Goal: Transaction & Acquisition: Purchase product/service

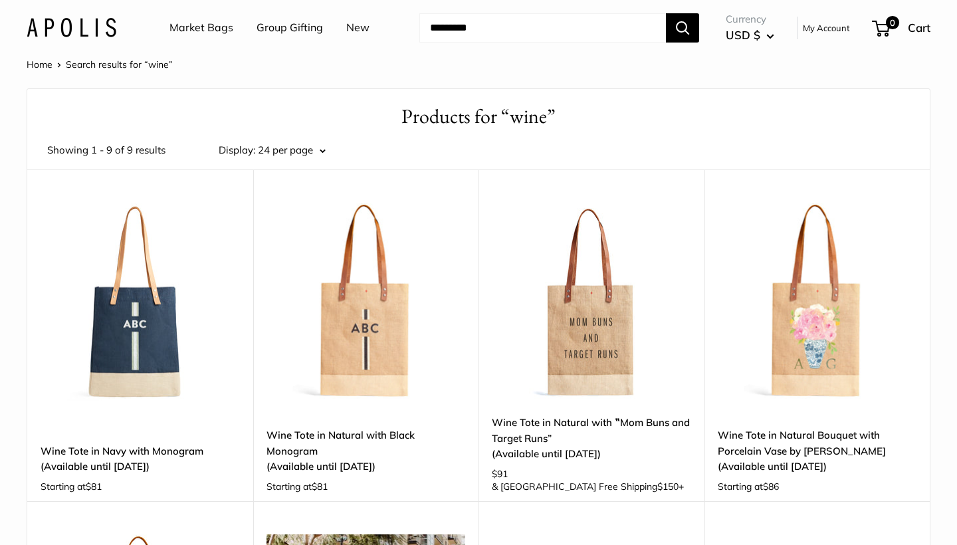
click at [0, 0] on img at bounding box center [0, 0] width 0 height 0
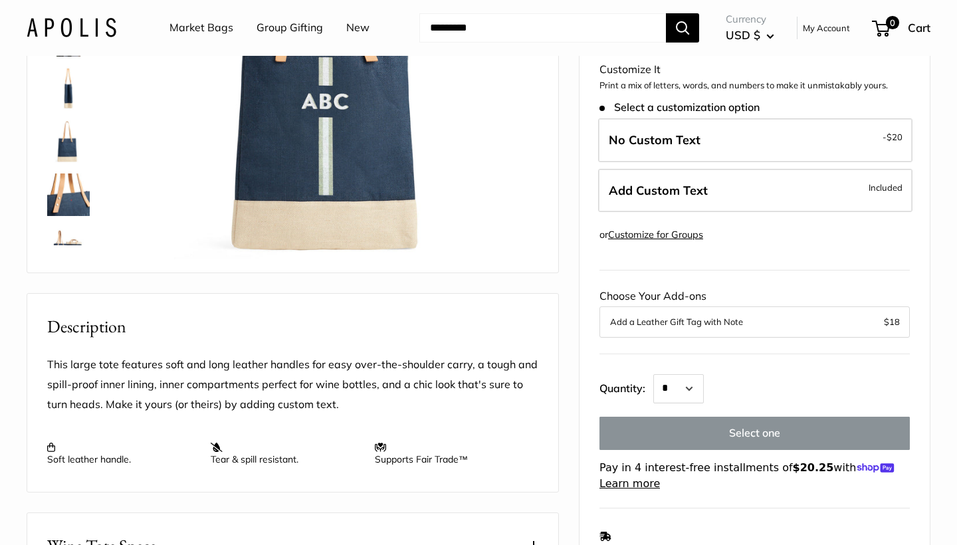
scroll to position [57, 0]
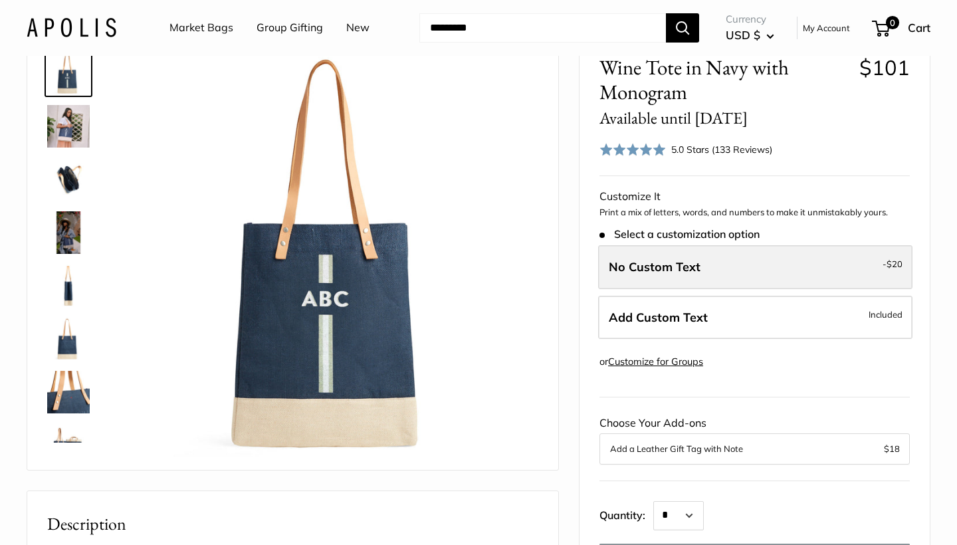
click at [661, 259] on span "No Custom Text" at bounding box center [655, 266] width 92 height 15
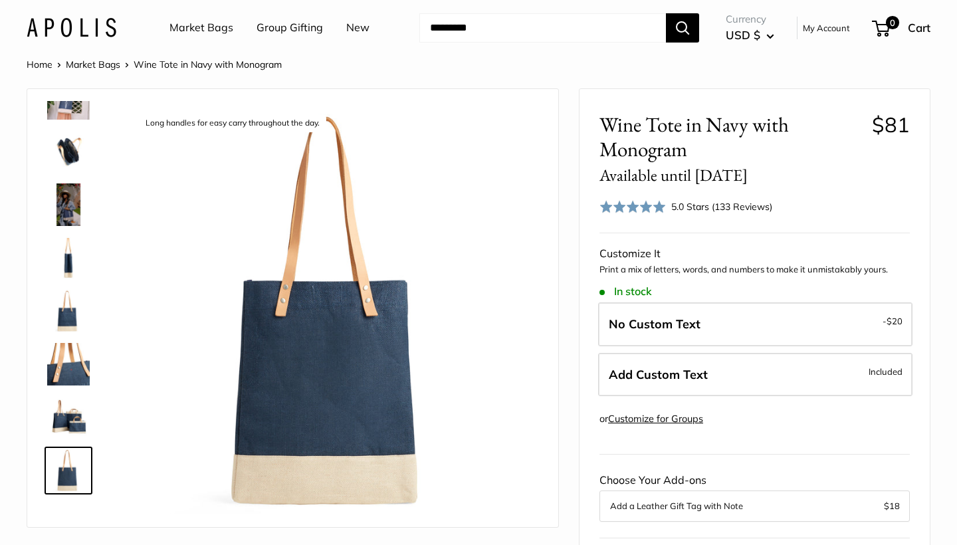
click at [489, 32] on input "Search..." at bounding box center [542, 27] width 246 height 29
type input "*********"
click at [683, 27] on button "Search" at bounding box center [682, 27] width 33 height 29
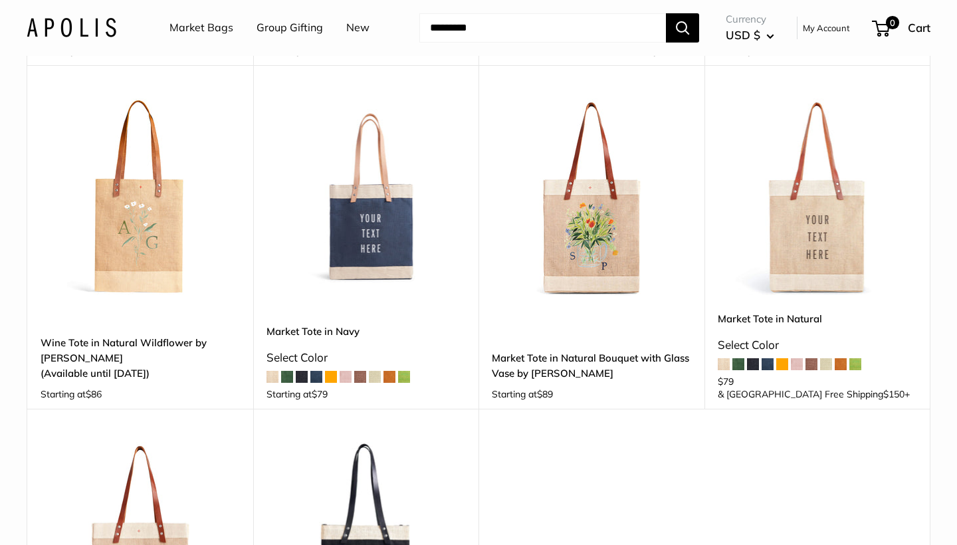
scroll to position [425, 0]
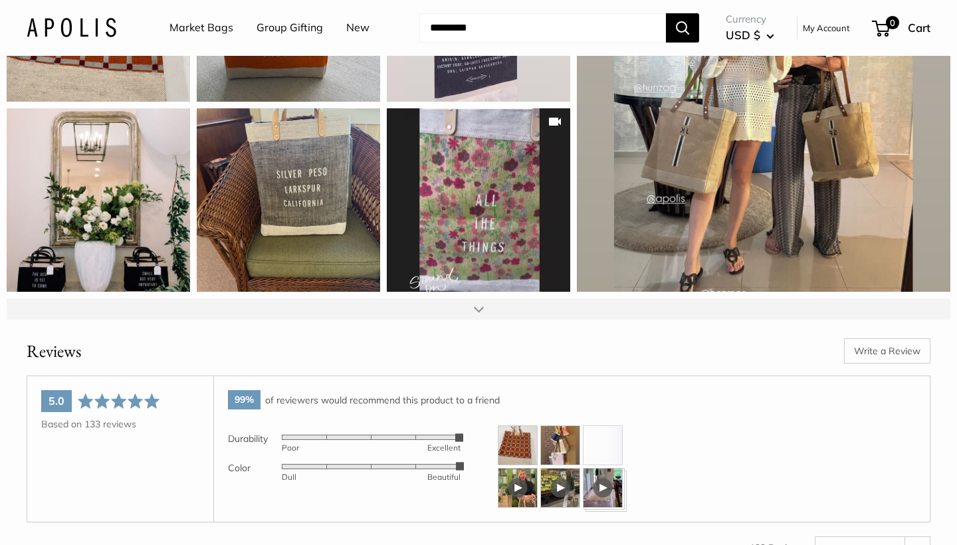
scroll to position [1840, 0]
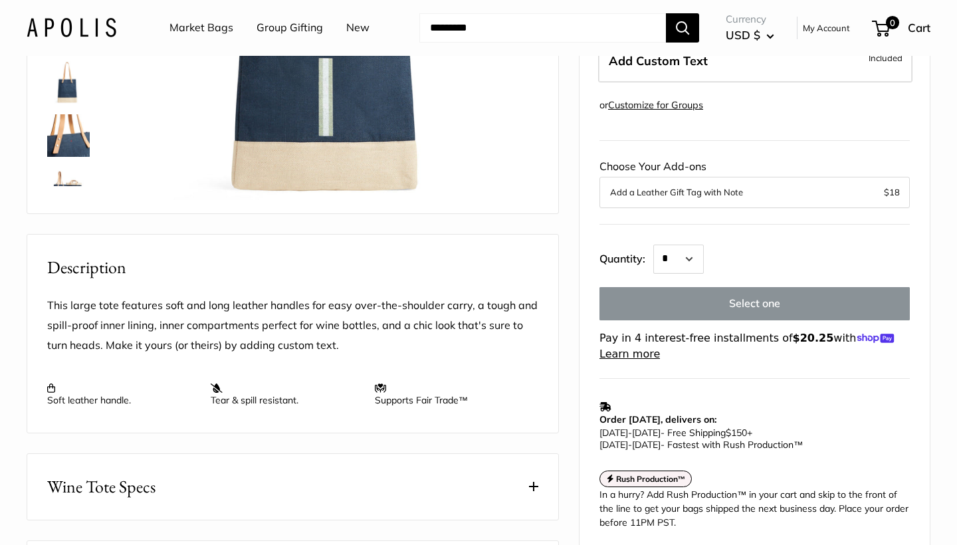
scroll to position [491, 0]
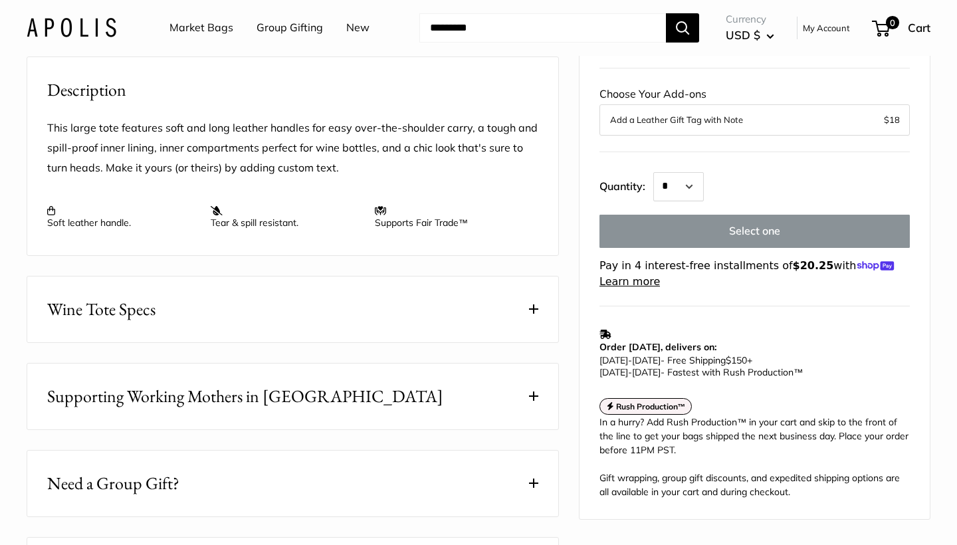
click at [449, 342] on button "Wine Tote Specs" at bounding box center [292, 309] width 531 height 66
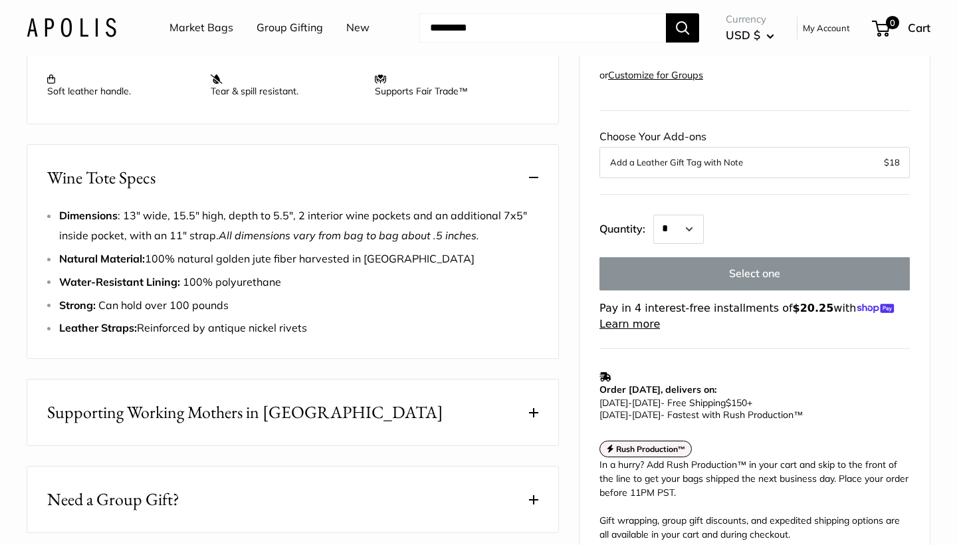
scroll to position [6, 0]
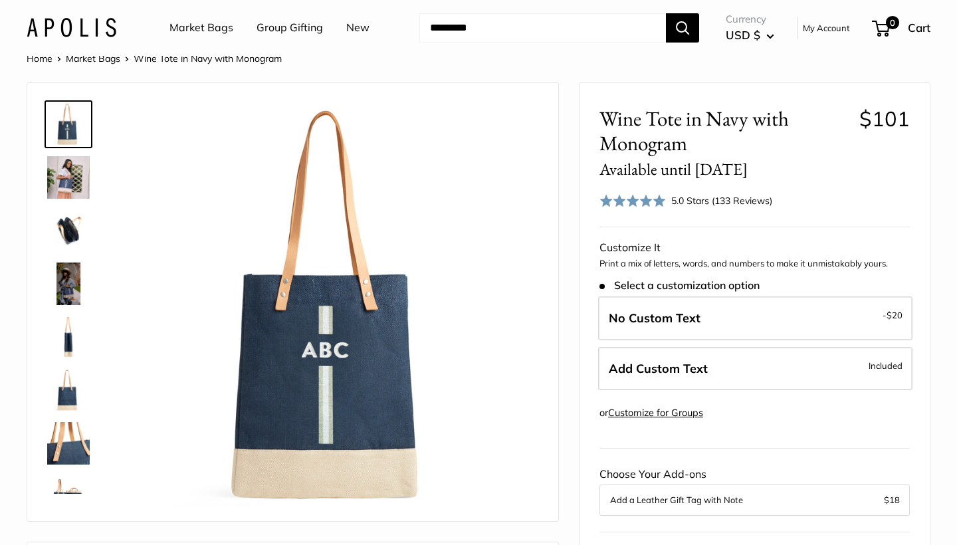
click at [59, 171] on img at bounding box center [68, 177] width 43 height 43
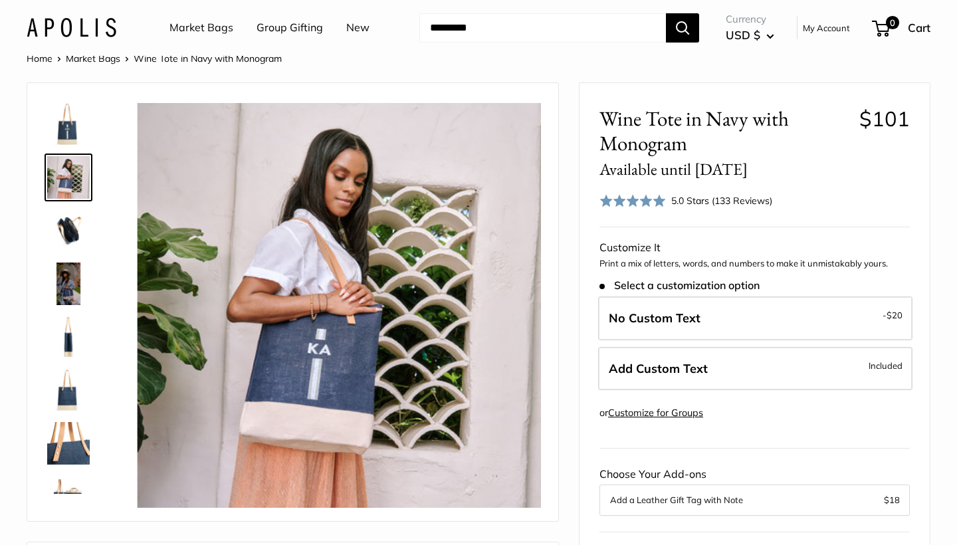
click at [66, 228] on img at bounding box center [68, 230] width 43 height 43
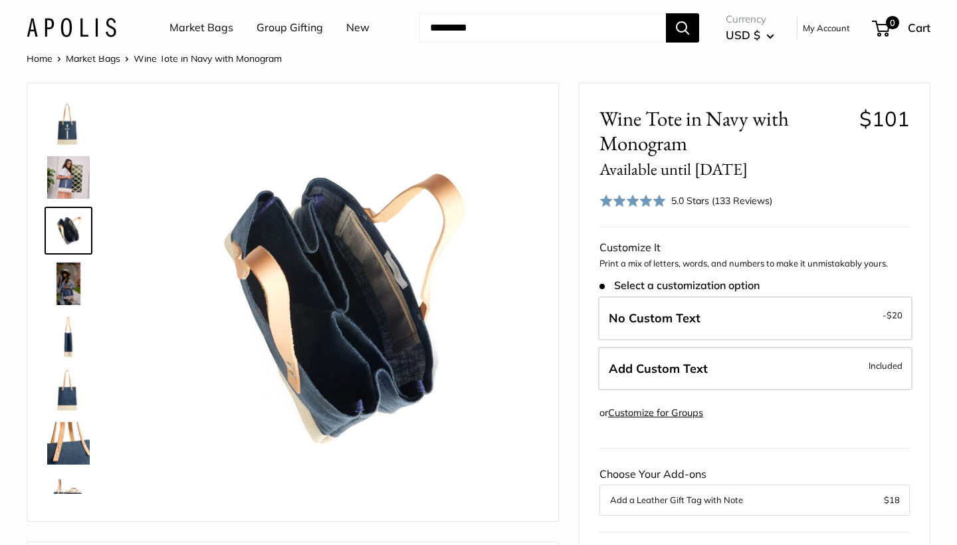
click at [77, 270] on img at bounding box center [68, 283] width 43 height 43
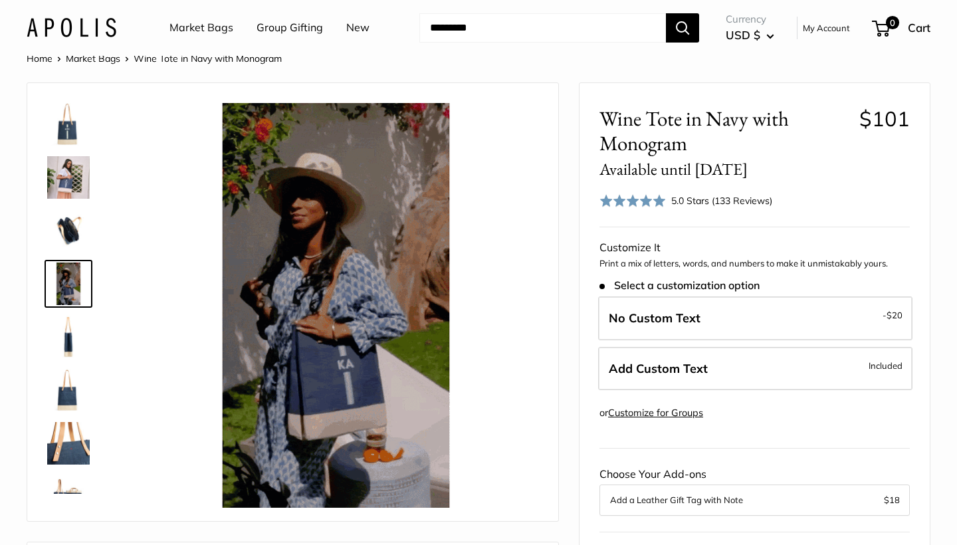
click at [77, 320] on img at bounding box center [68, 337] width 43 height 43
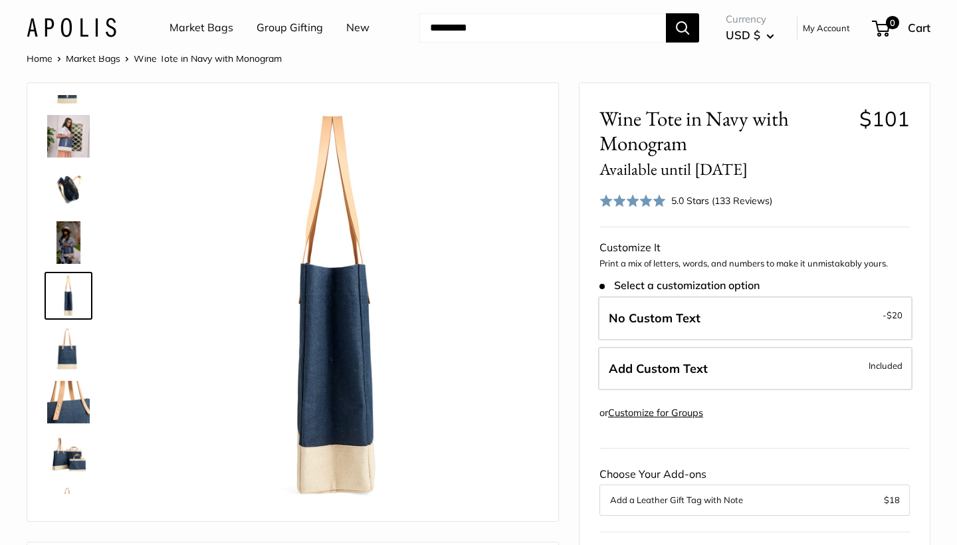
click at [78, 369] on img at bounding box center [68, 349] width 43 height 43
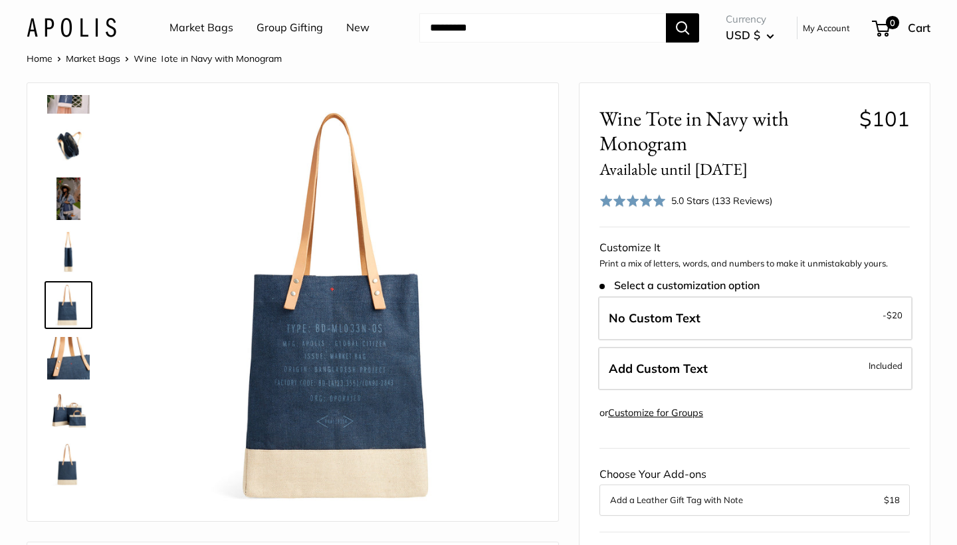
click at [73, 421] on img at bounding box center [68, 411] width 43 height 43
